Goal: Task Accomplishment & Management: Complete application form

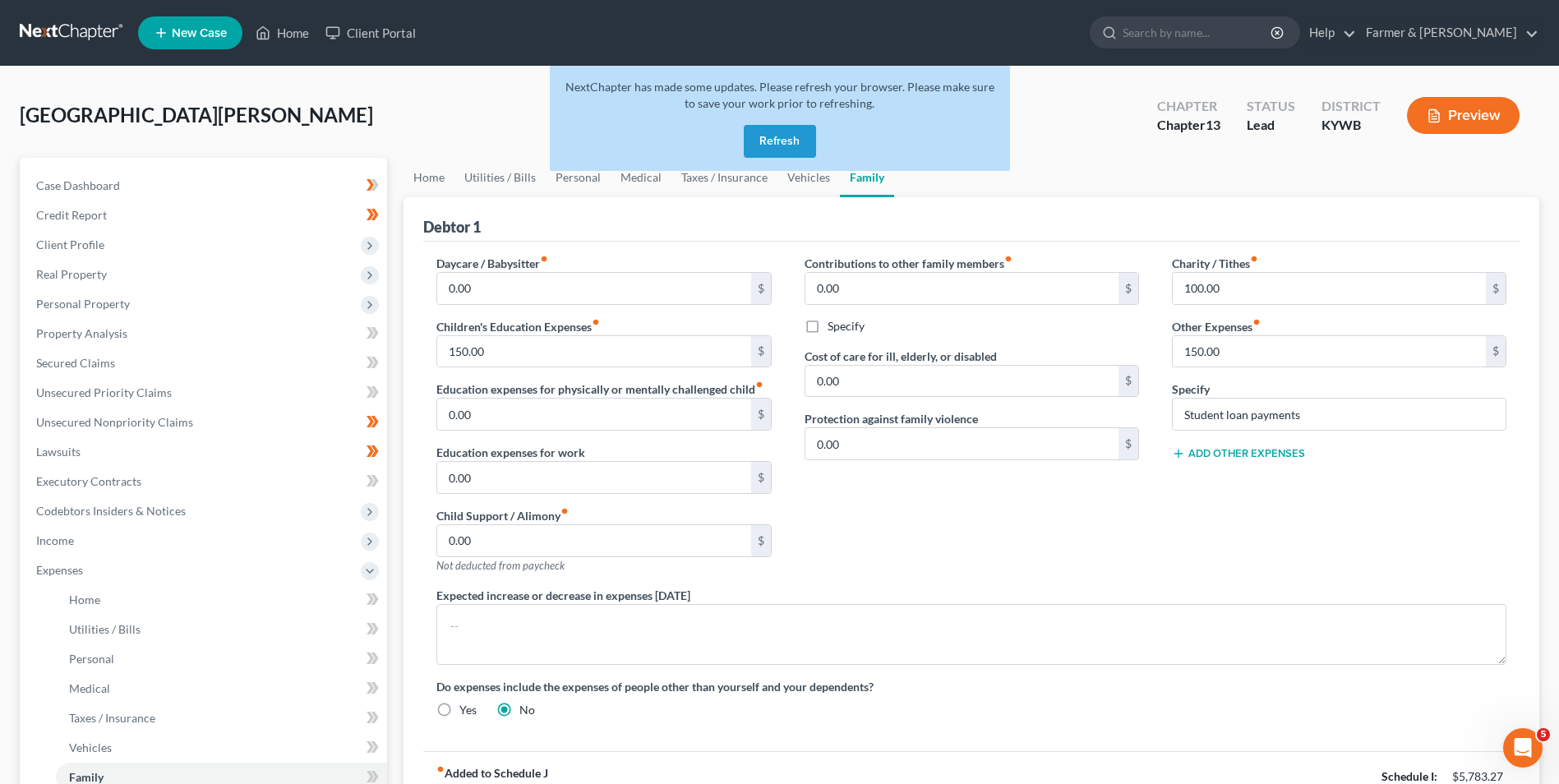
click at [761, 134] on button "Refresh" at bounding box center [780, 141] width 73 height 33
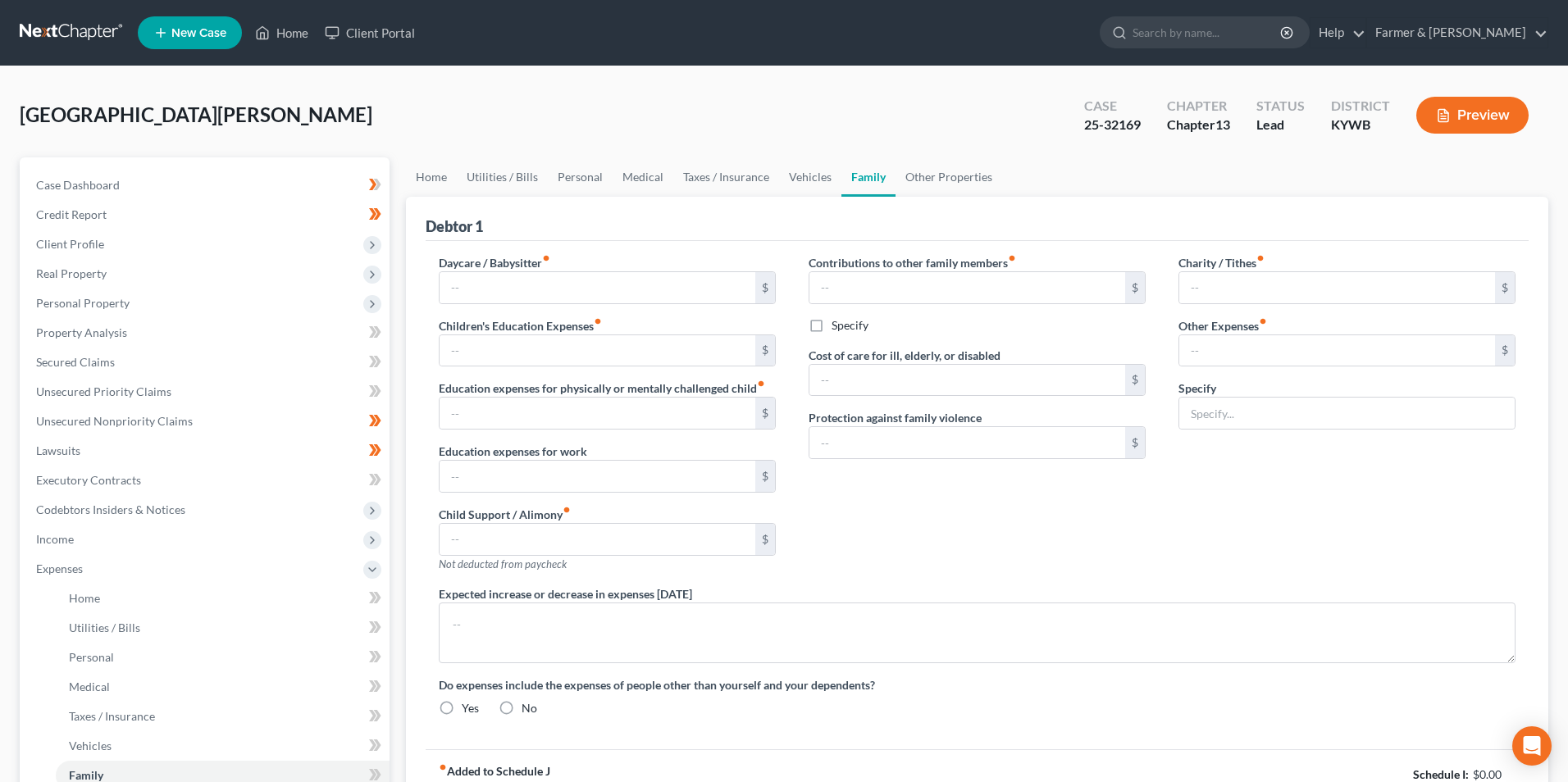
type input "0.00"
type input "150.00"
type input "0.00"
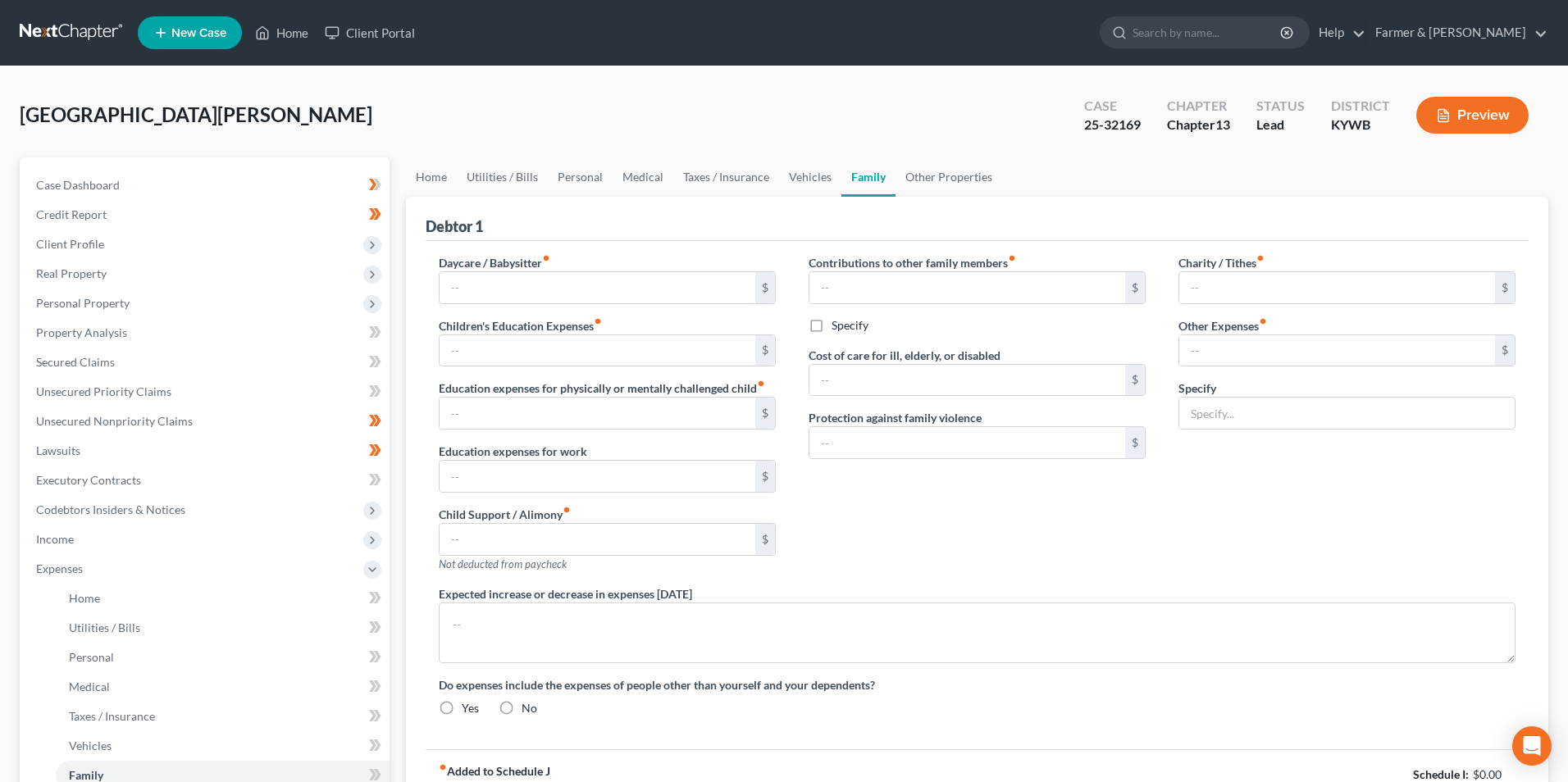
type input "0.00"
type input "100.00"
type input "150.00"
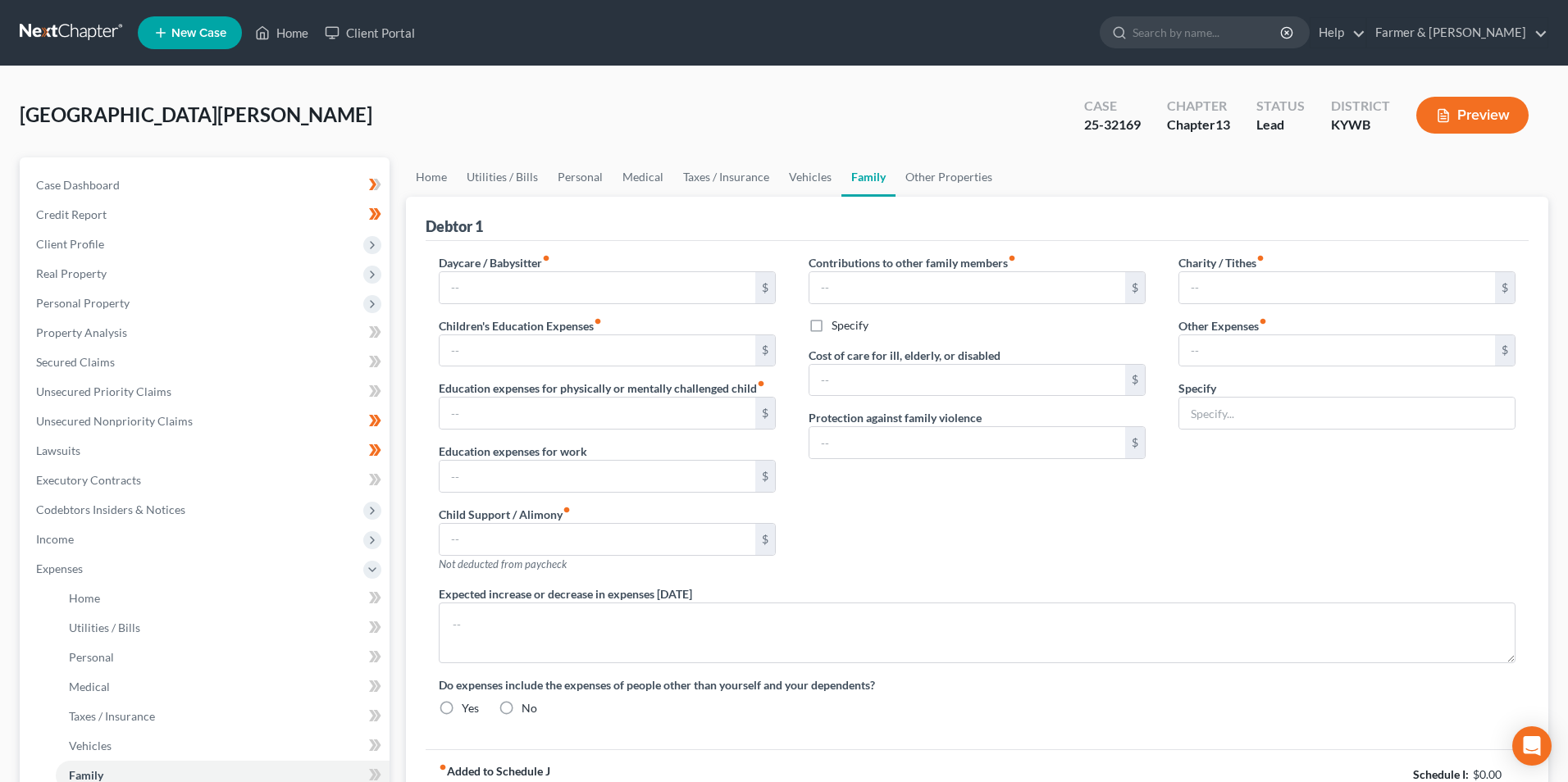
type input "Student loan payments"
radio input "true"
click at [270, 35] on link "Home" at bounding box center [281, 32] width 70 height 29
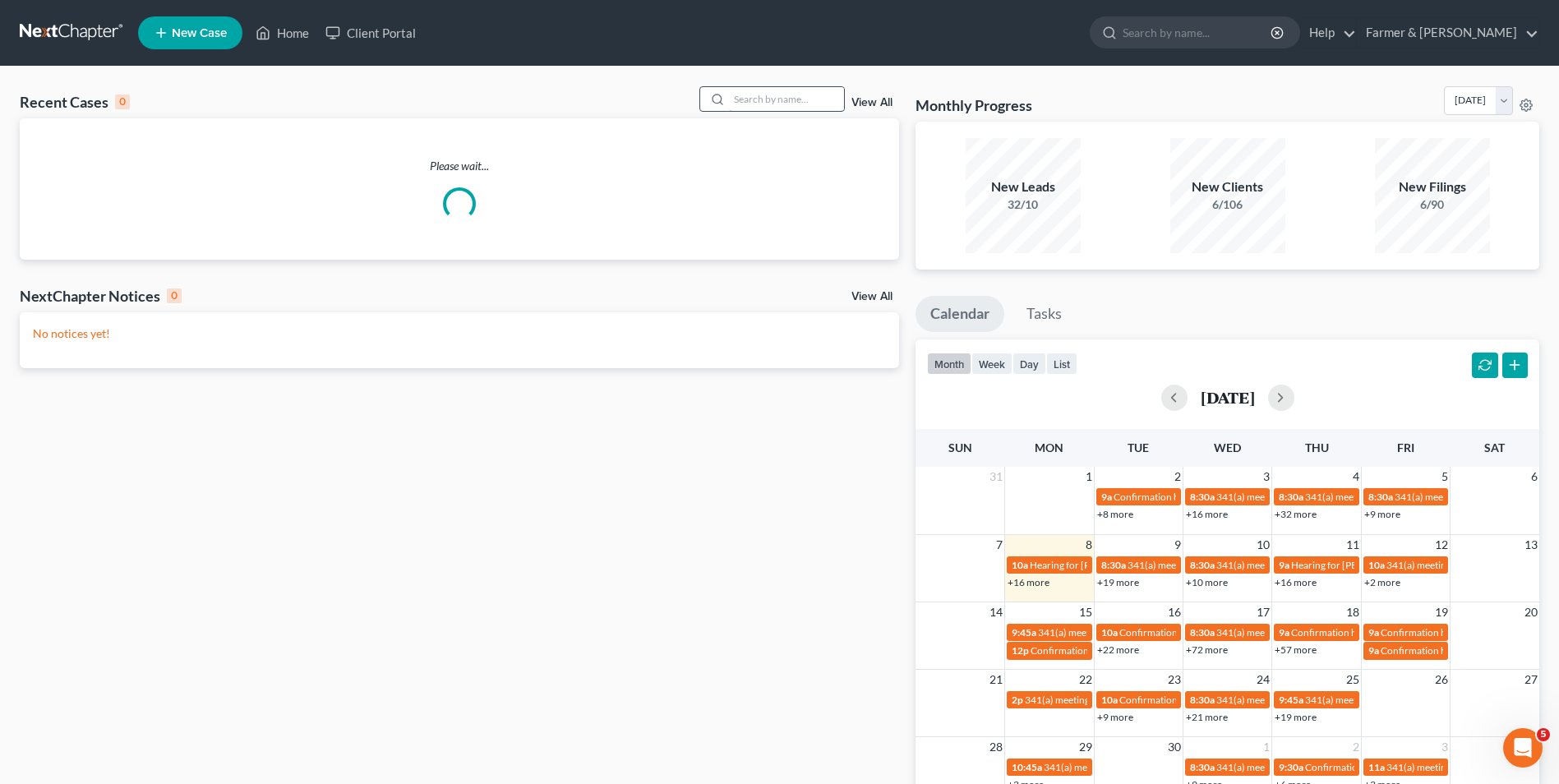
drag, startPoint x: 769, startPoint y: 102, endPoint x: 780, endPoint y: 101, distance: 11.0
click at [770, 102] on input "search" at bounding box center [787, 99] width 115 height 24
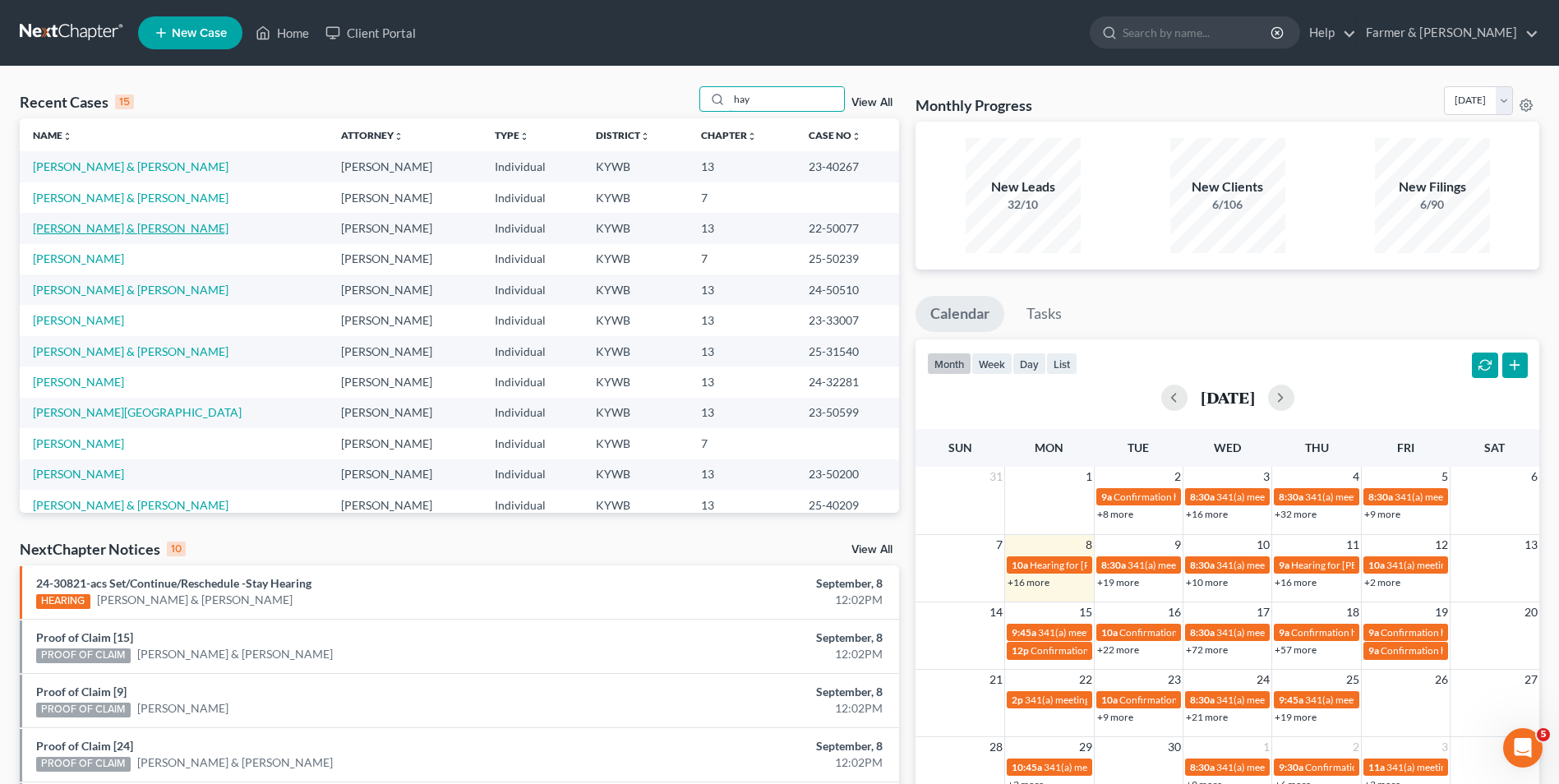
type input "hay"
click at [98, 230] on link "Hayes, Jeremy & Pamela" at bounding box center [131, 228] width 196 height 14
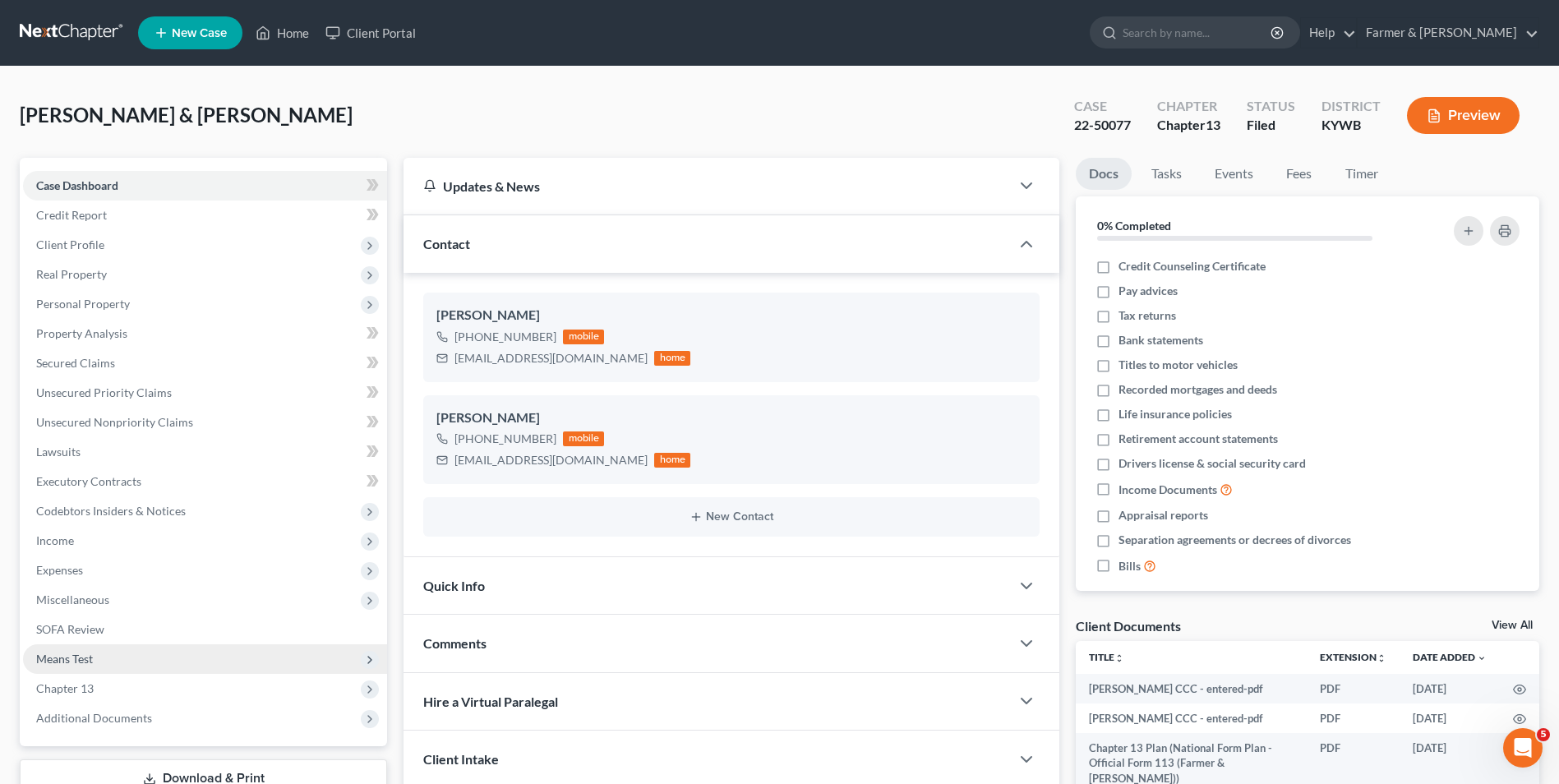
click at [80, 664] on span "Means Test" at bounding box center [64, 658] width 57 height 14
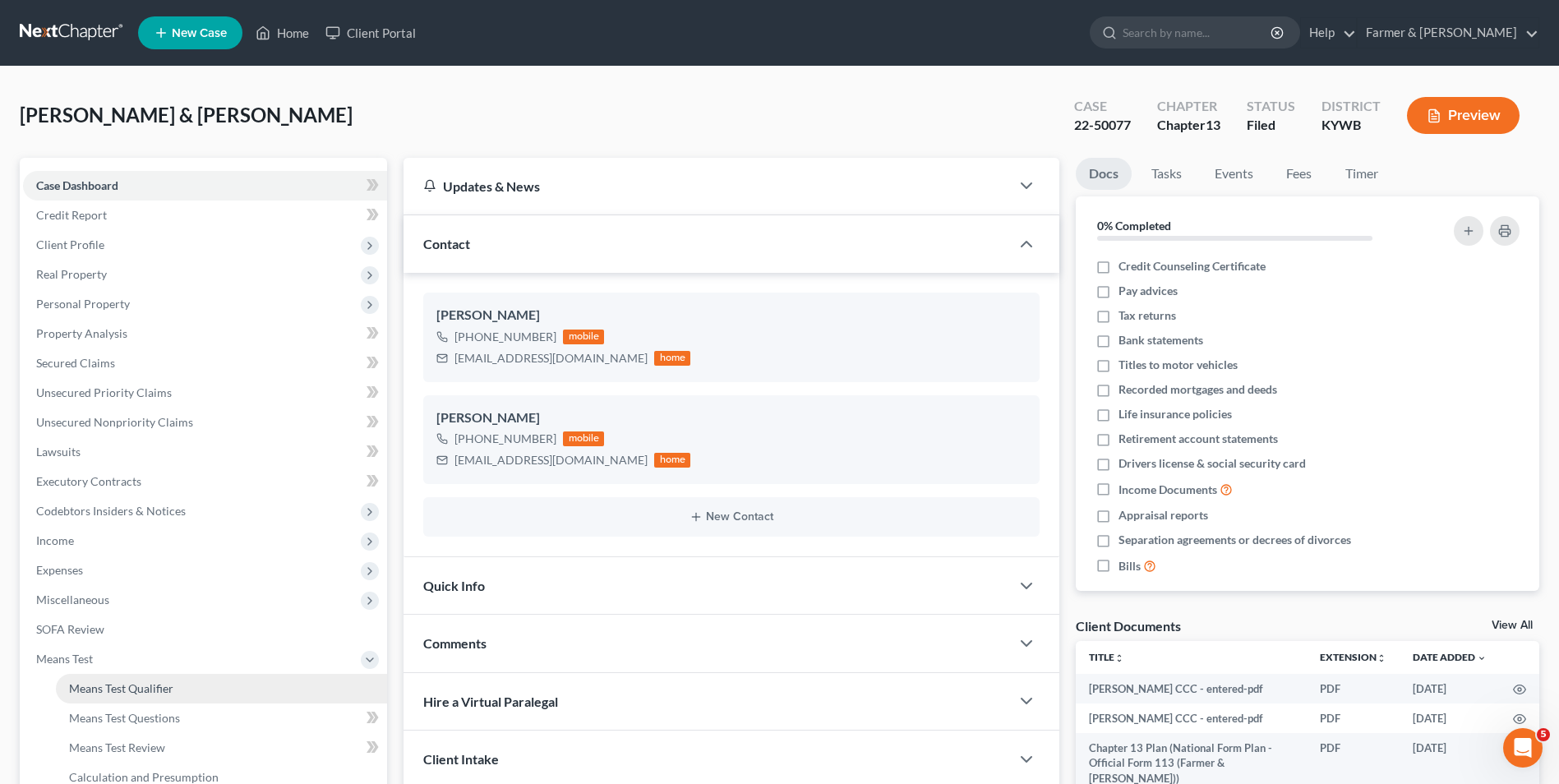
click at [169, 699] on link "Means Test Qualifier" at bounding box center [221, 688] width 331 height 30
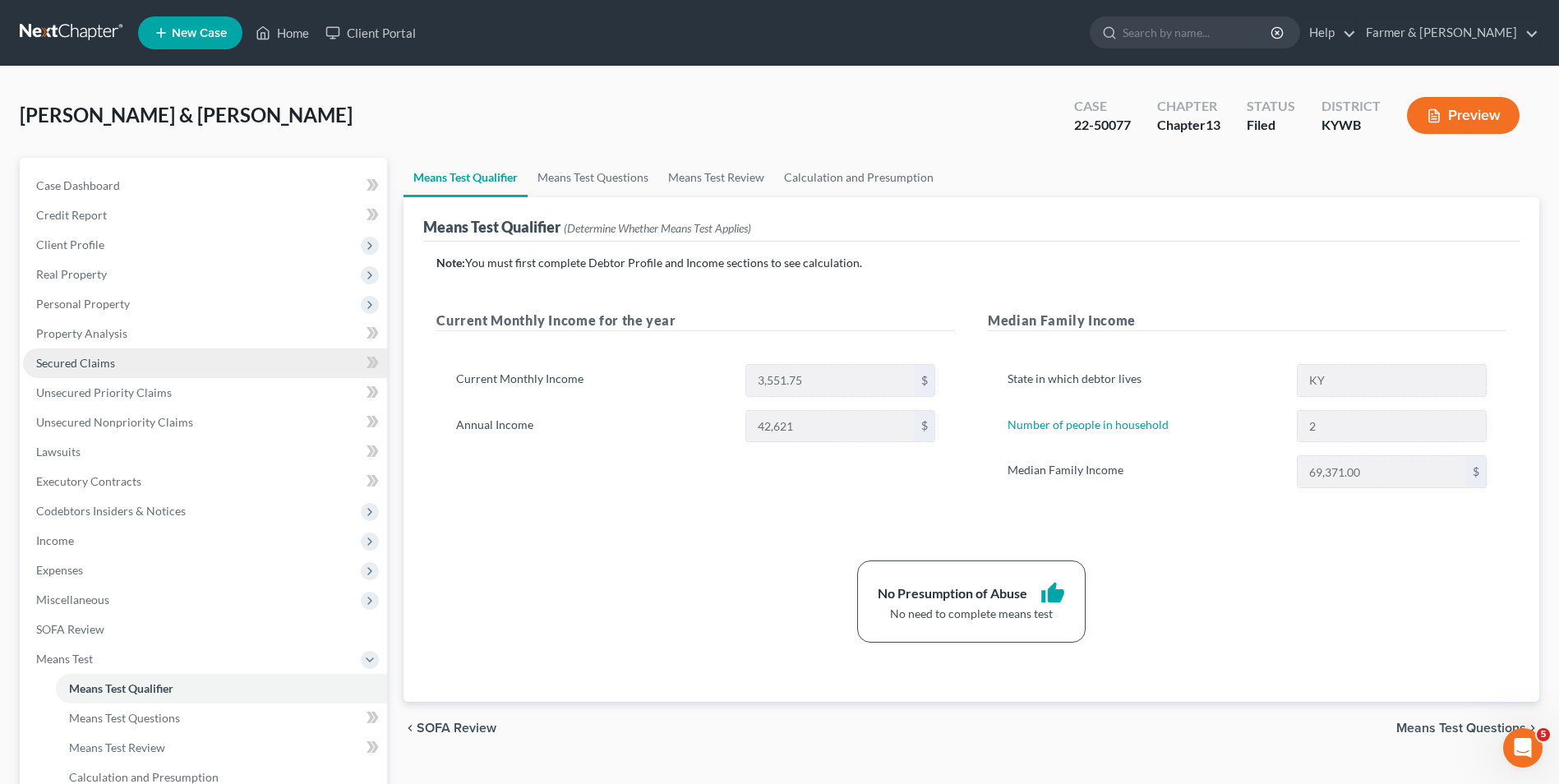
click at [97, 356] on span "Secured Claims" at bounding box center [75, 363] width 78 height 14
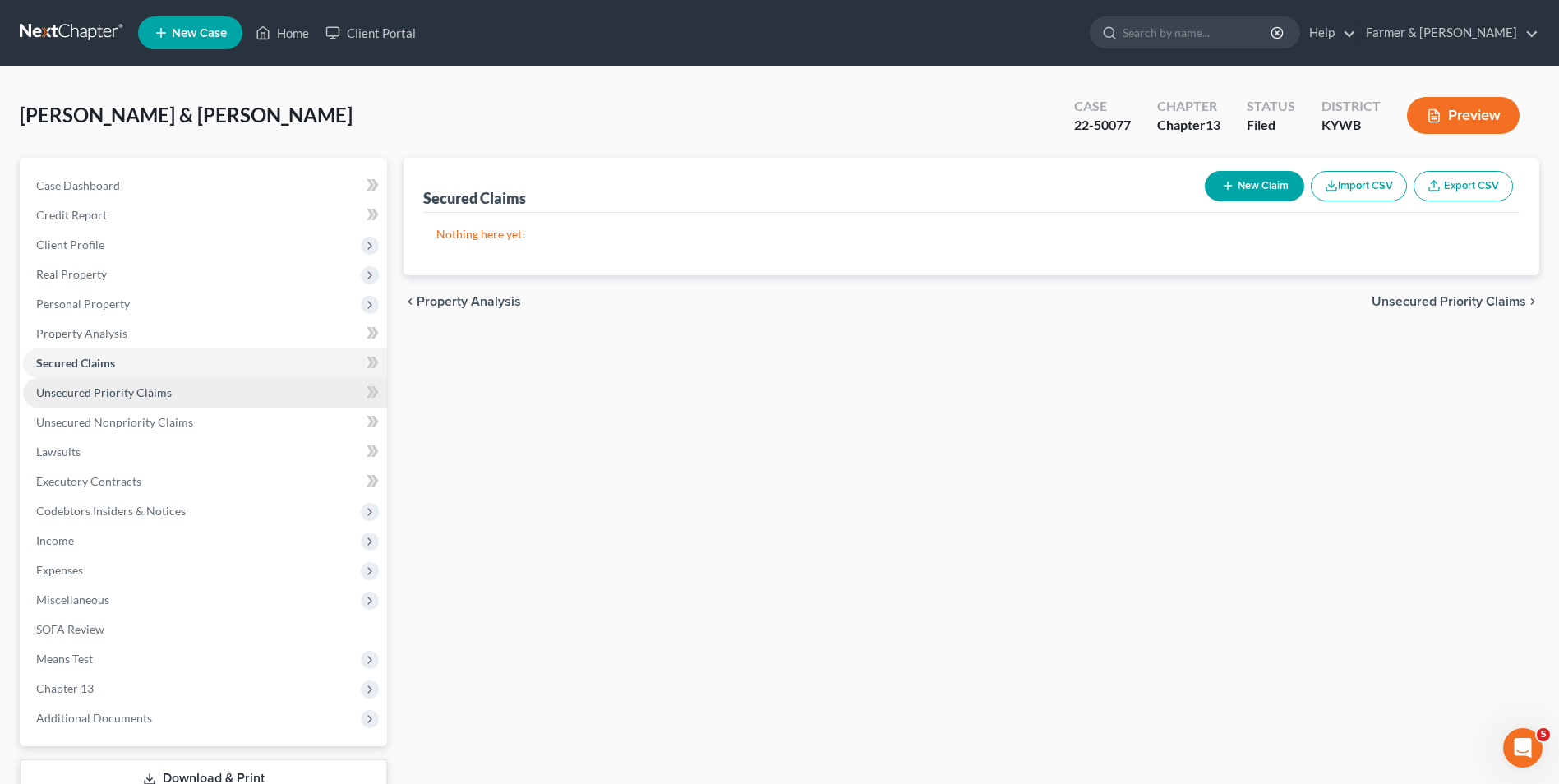
click at [120, 392] on span "Unsecured Priority Claims" at bounding box center [104, 392] width 136 height 14
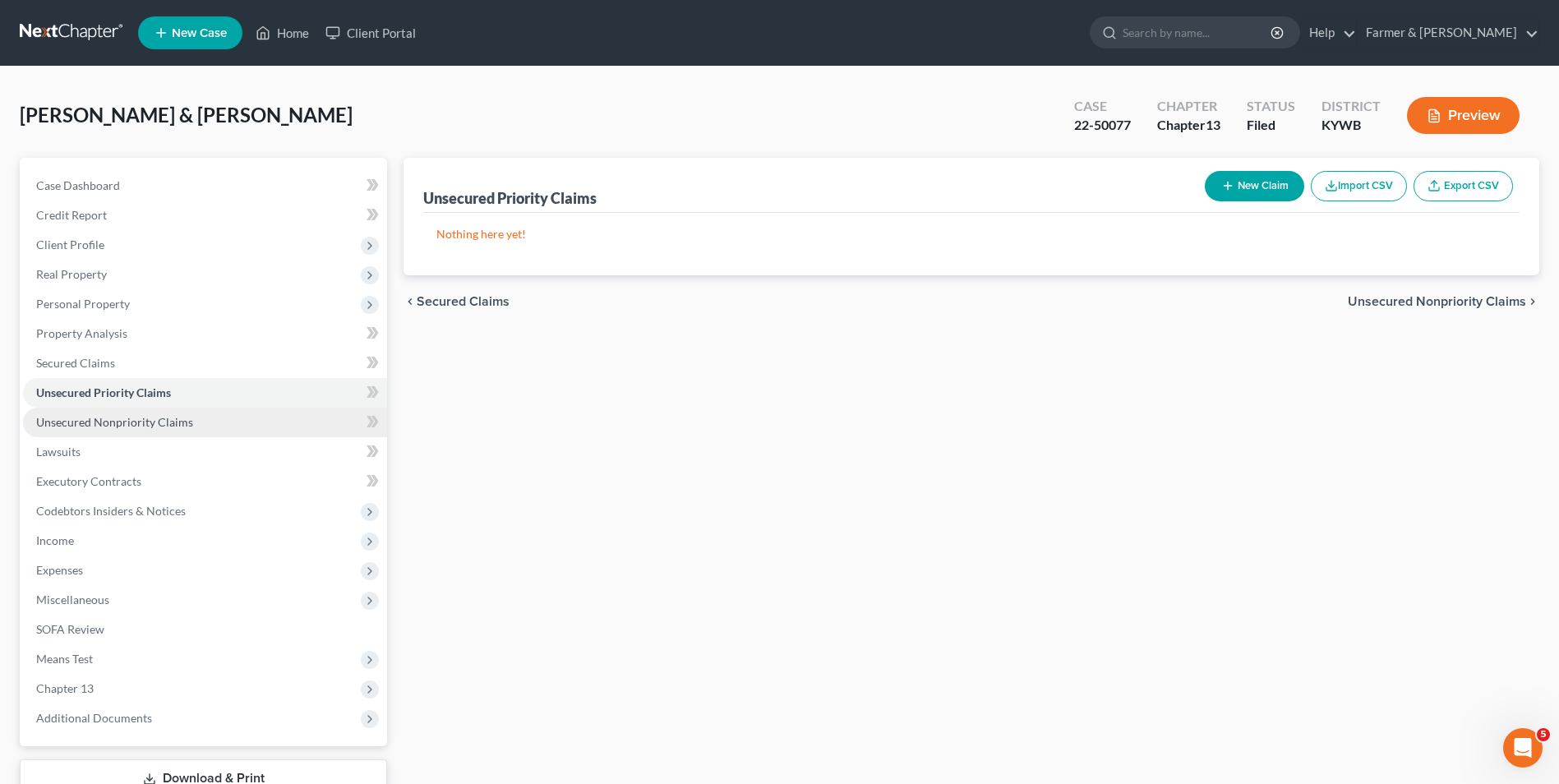
click at [111, 430] on link "Unsecured Nonpriority Claims" at bounding box center [204, 422] width 364 height 30
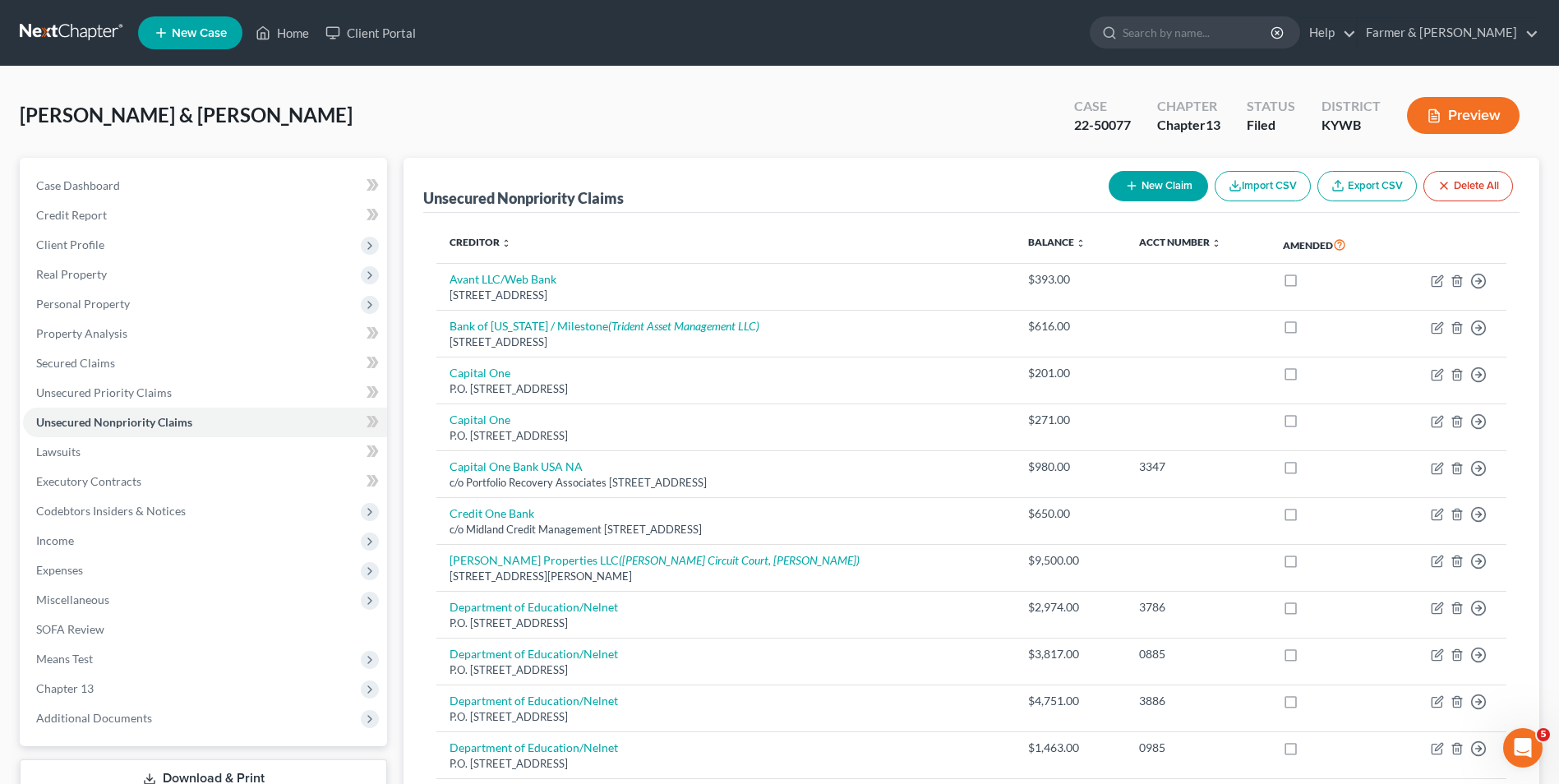
scroll to position [493, 0]
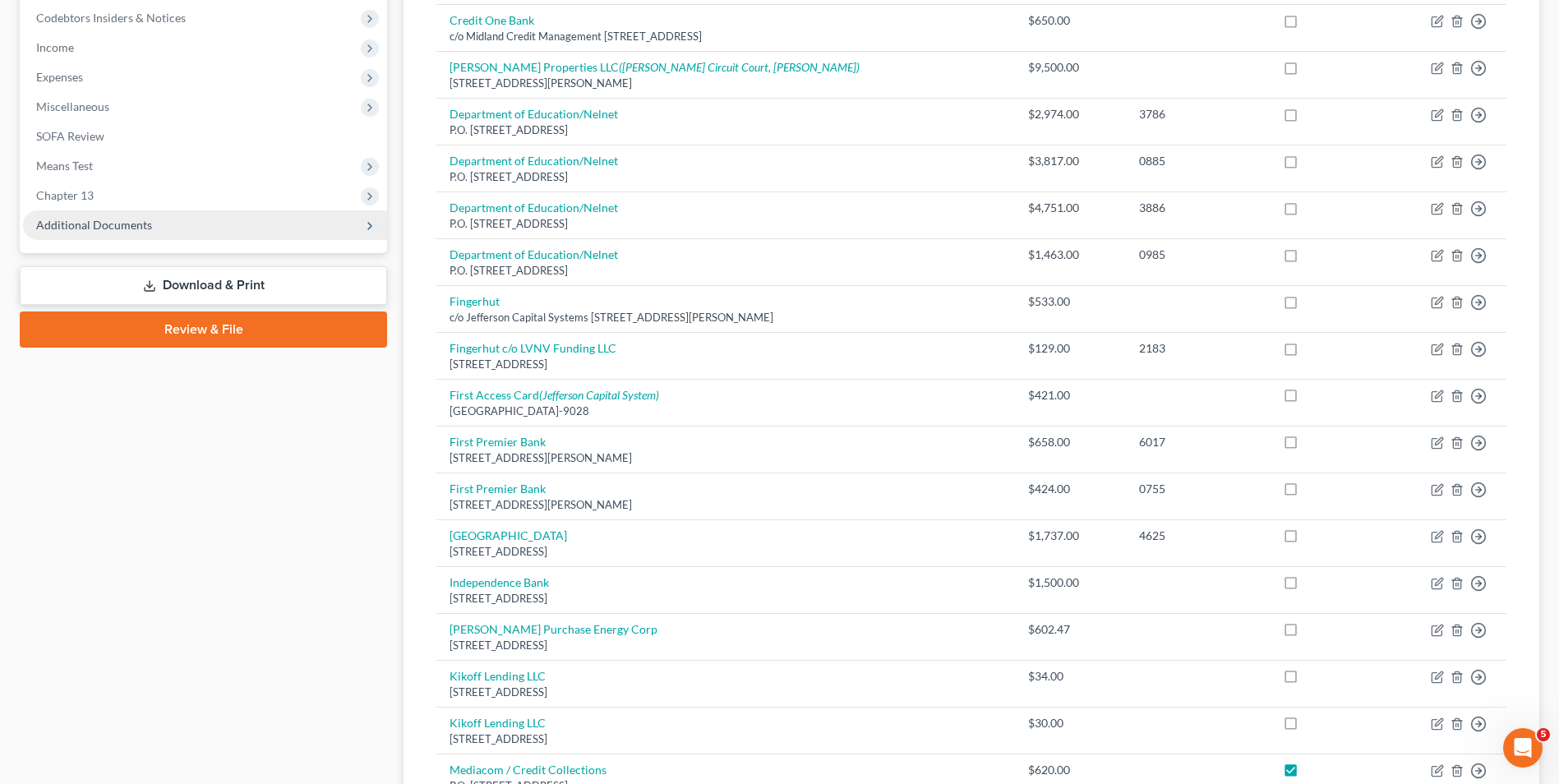
click at [146, 226] on span "Additional Documents" at bounding box center [94, 224] width 116 height 14
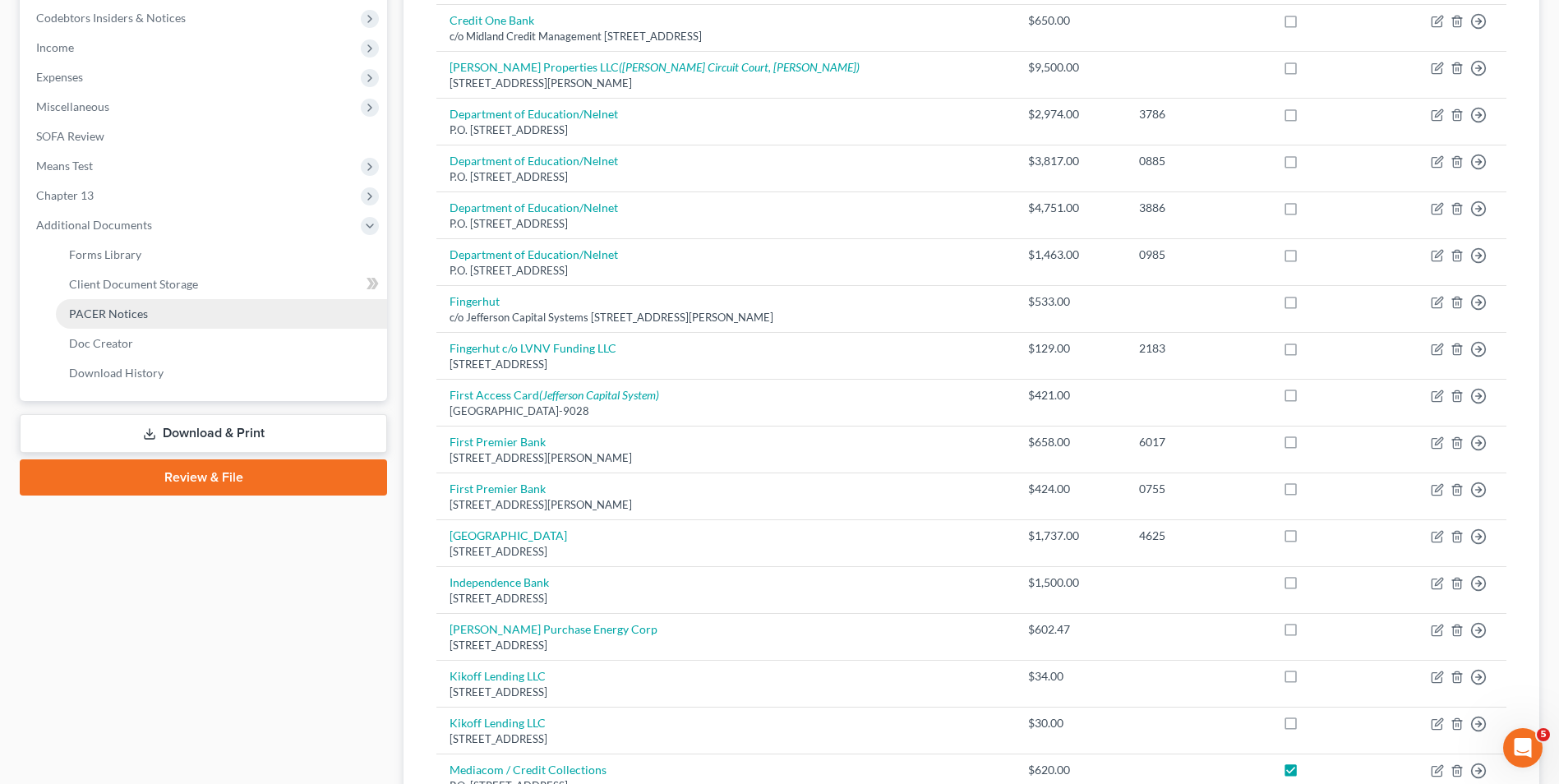
click at [119, 316] on span "PACER Notices" at bounding box center [108, 313] width 78 height 14
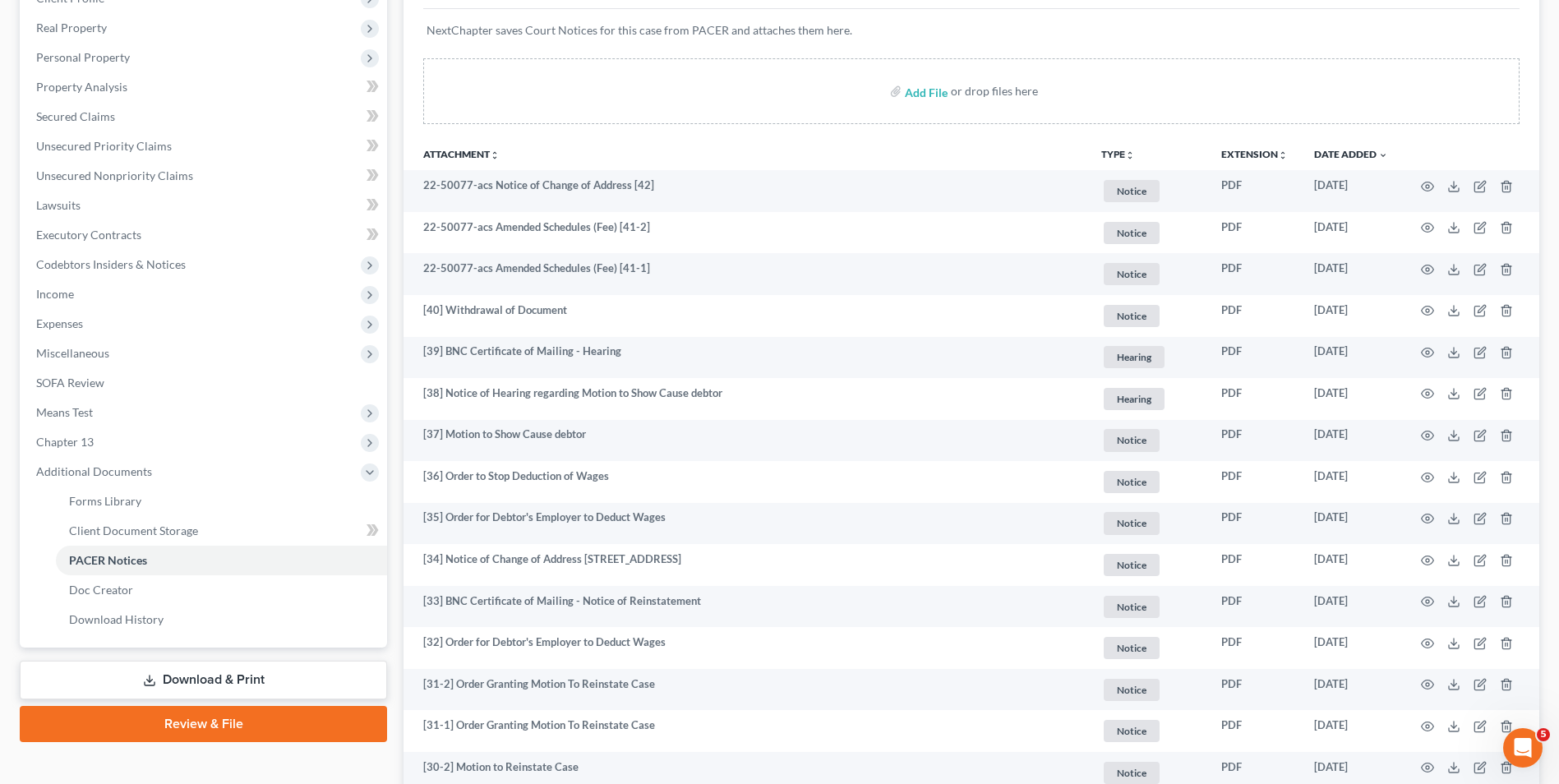
scroll to position [82, 0]
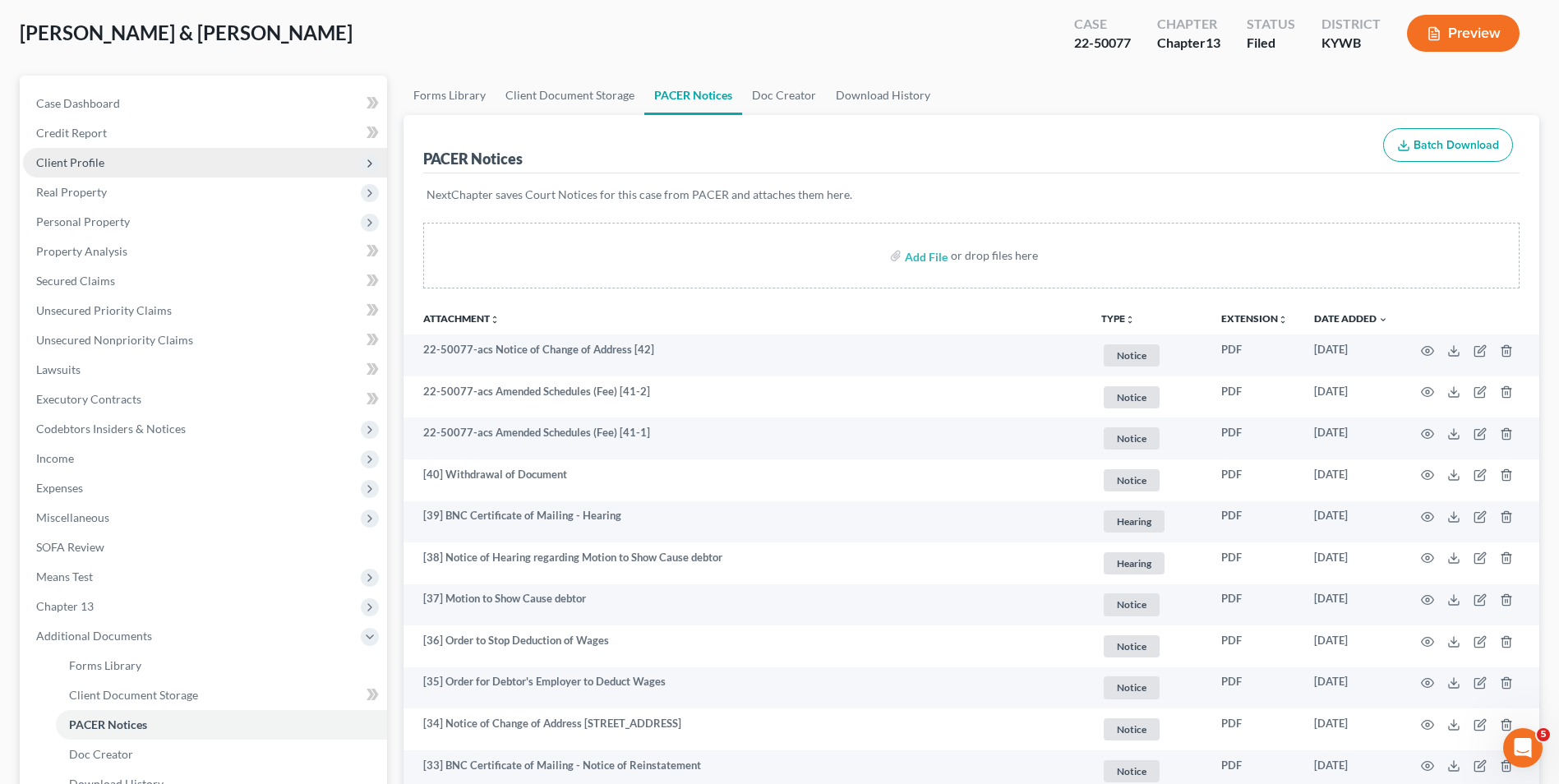
click at [106, 161] on span "Client Profile" at bounding box center [204, 162] width 364 height 30
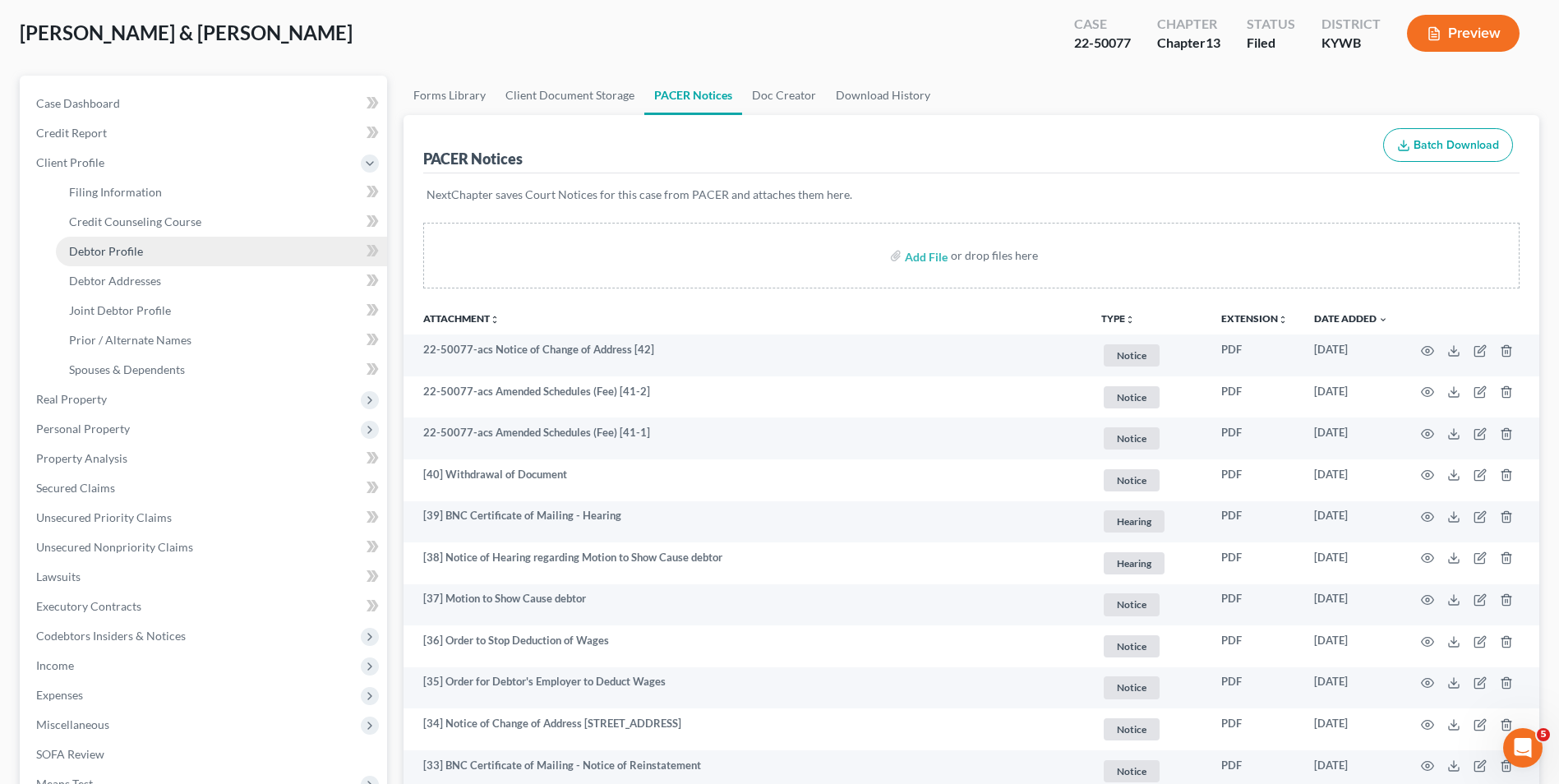
click at [133, 245] on span "Debtor Profile" at bounding box center [106, 251] width 74 height 14
select select "1"
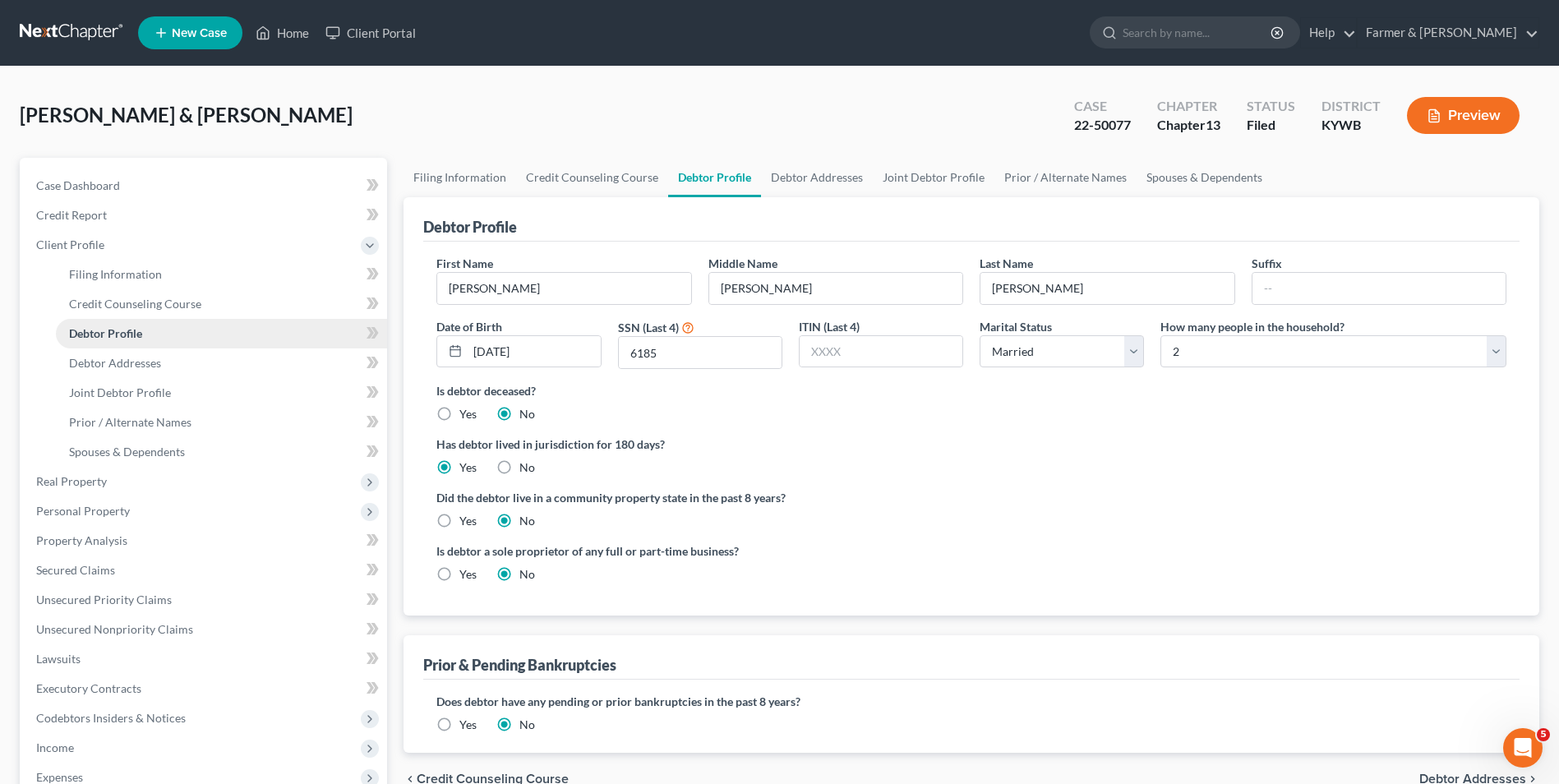
radio input "true"
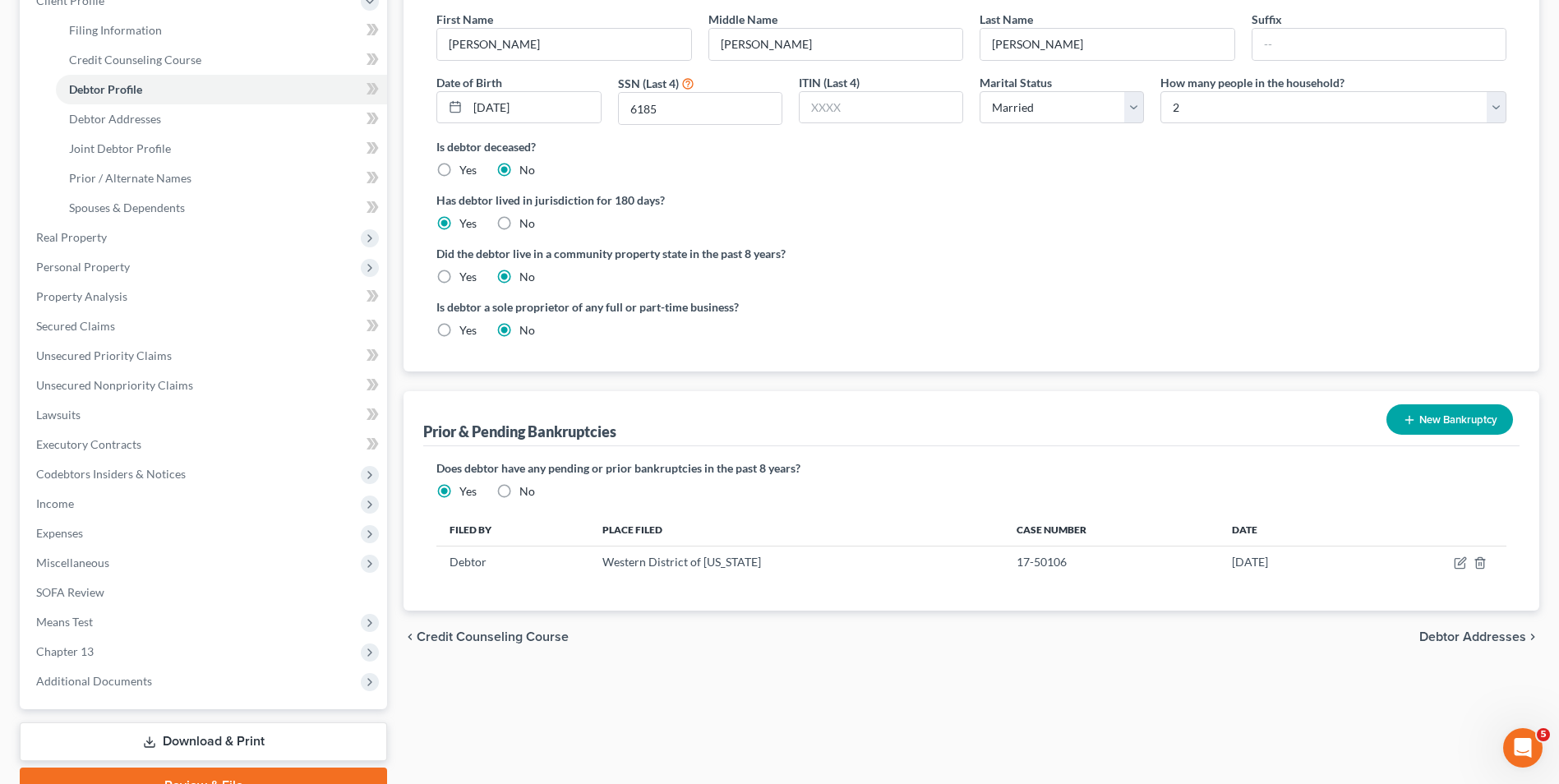
scroll to position [162, 0]
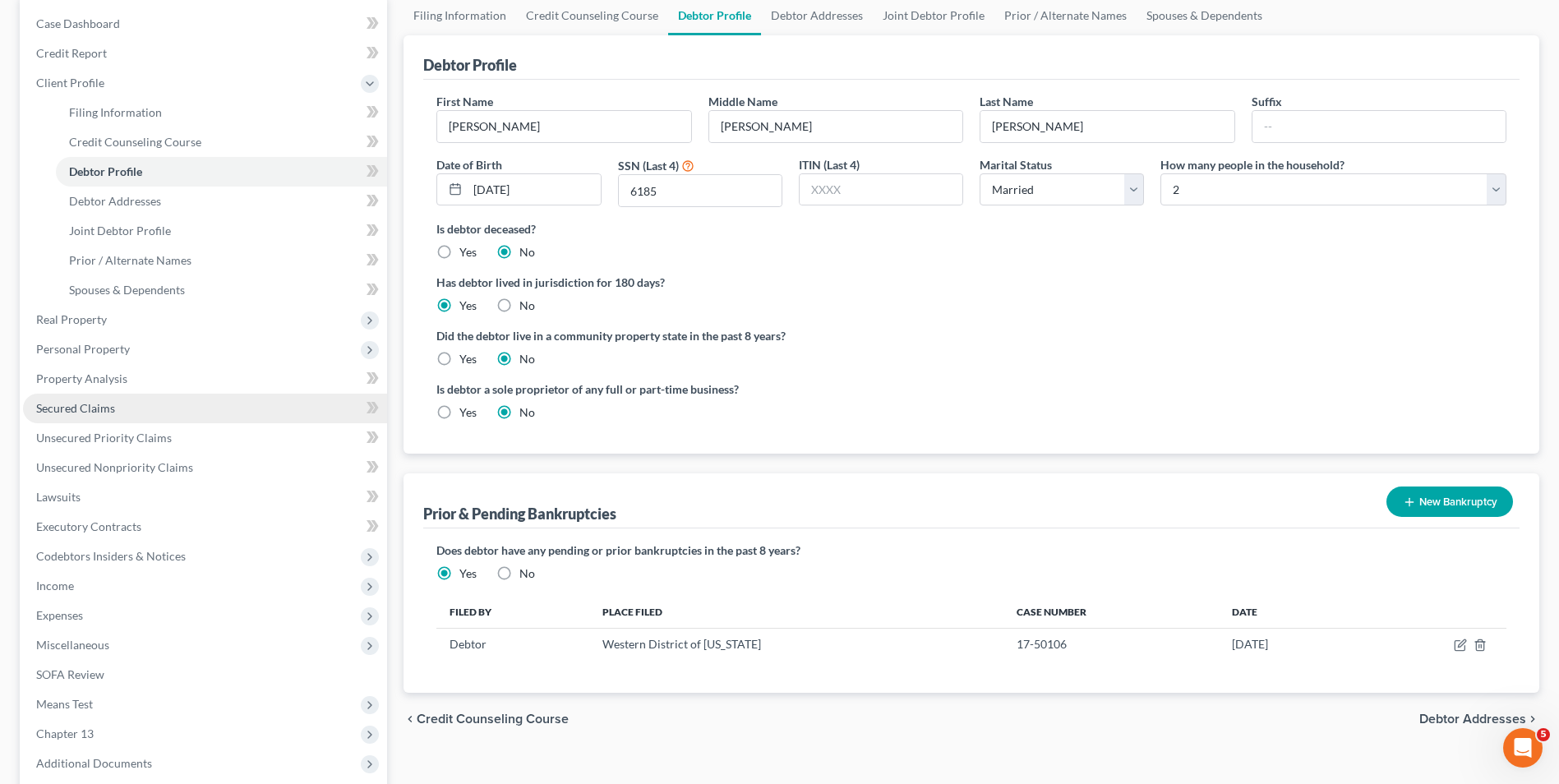
click at [79, 413] on span "Secured Claims" at bounding box center [75, 408] width 78 height 14
